Goal: Task Accomplishment & Management: Manage account settings

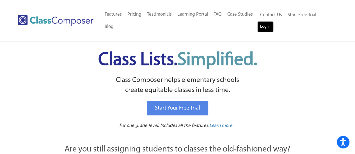
click at [266, 28] on link "Log In" at bounding box center [265, 26] width 16 height 11
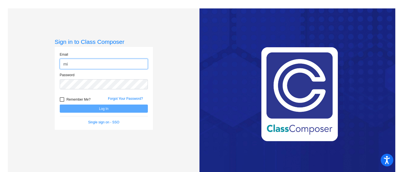
type input "[PERSON_NAME][EMAIL_ADDRESS][PERSON_NAME][DOMAIN_NAME]"
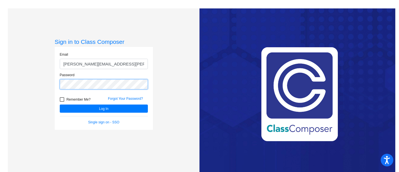
click at [60, 104] on button "Log In" at bounding box center [104, 108] width 88 height 8
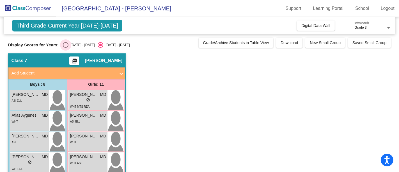
click at [72, 45] on div "2024 - 2025" at bounding box center [81, 44] width 26 height 5
click at [66, 48] on input "2024 - 2025" at bounding box center [65, 48] width 0 height 0
radio input "true"
